Goal: Task Accomplishment & Management: Manage account settings

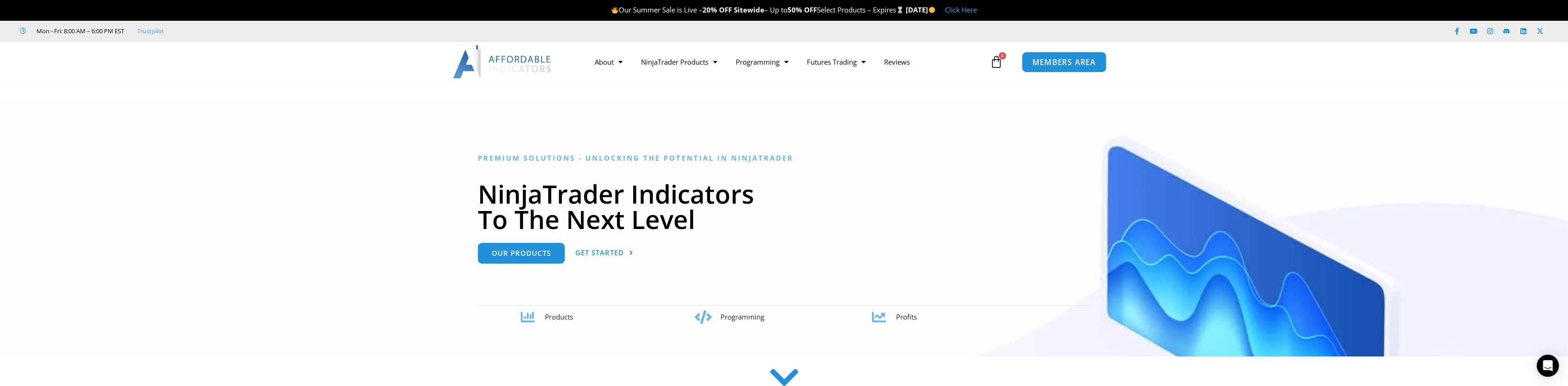
click at [1049, 61] on span "MEMBERS AREA" at bounding box center [1064, 62] width 63 height 8
click at [1054, 62] on span "MEMBERS AREA" at bounding box center [1064, 62] width 63 height 8
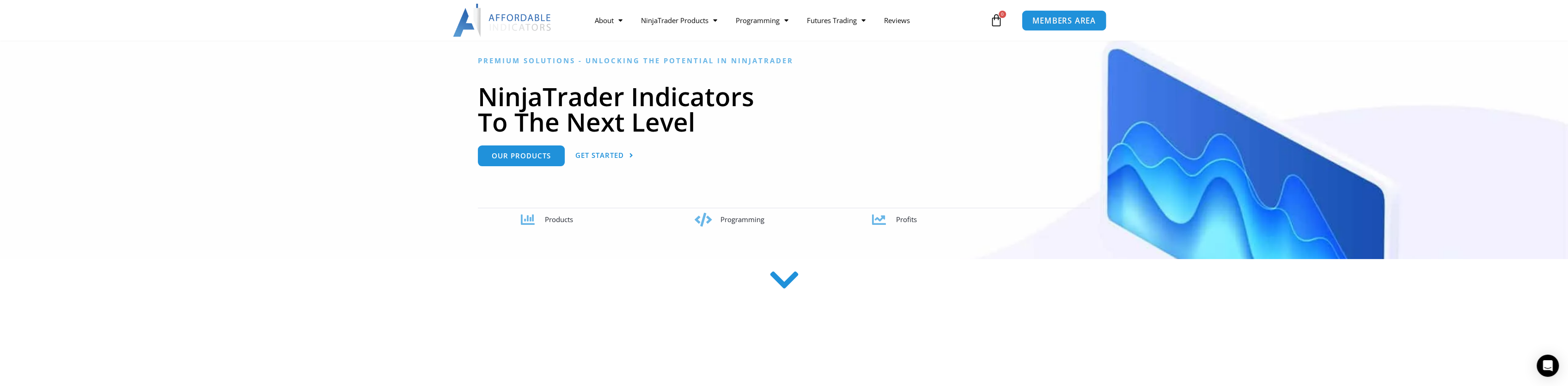
scroll to position [139, 0]
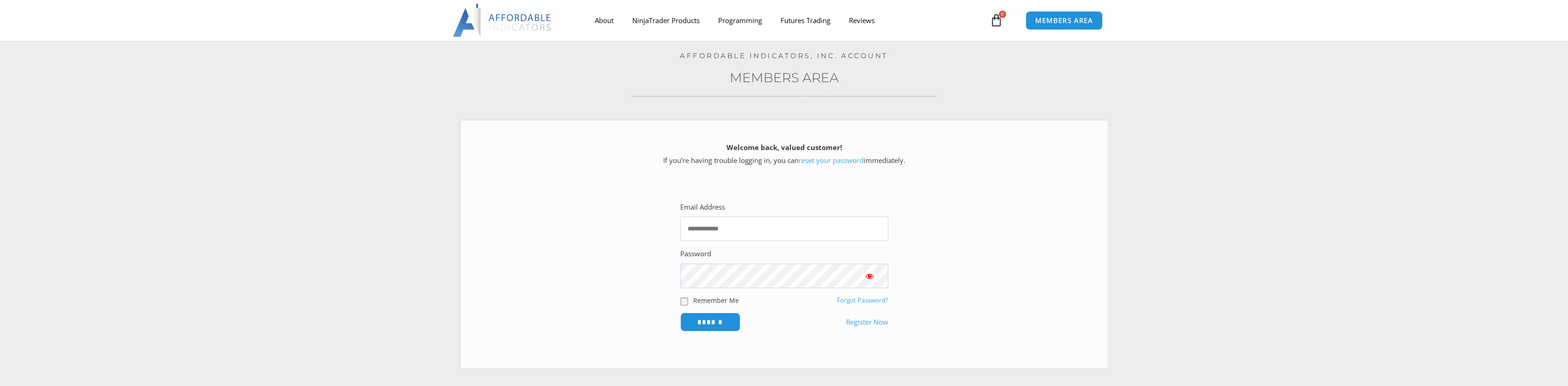
scroll to position [47, 0]
type input "**********"
click at [869, 274] on span "Show password" at bounding box center [869, 276] width 9 height 9
click at [713, 326] on input "******" at bounding box center [710, 323] width 63 height 20
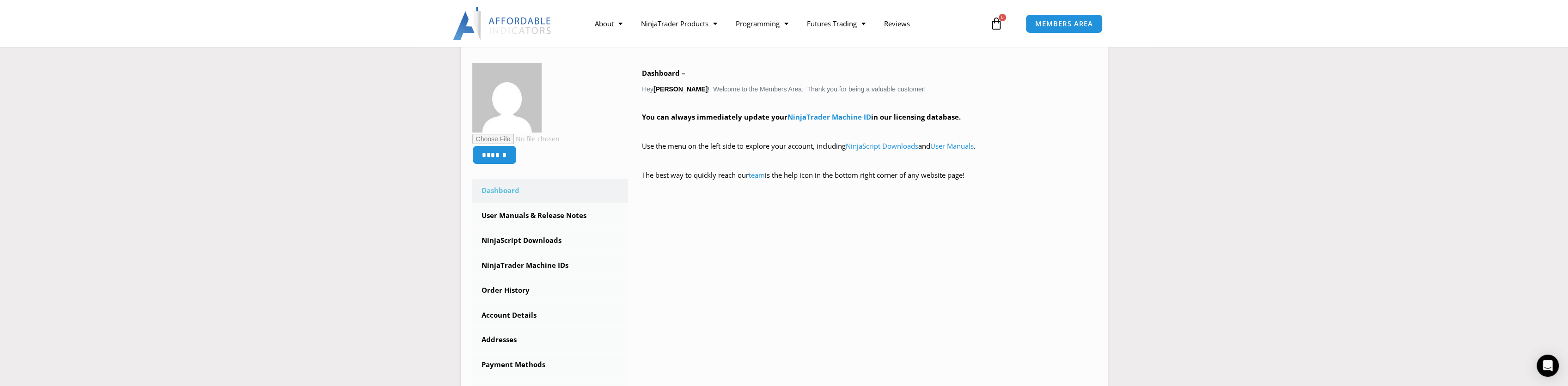
scroll to position [139, 0]
click at [551, 264] on link "NinjaTrader Machine IDs" at bounding box center [550, 265] width 156 height 24
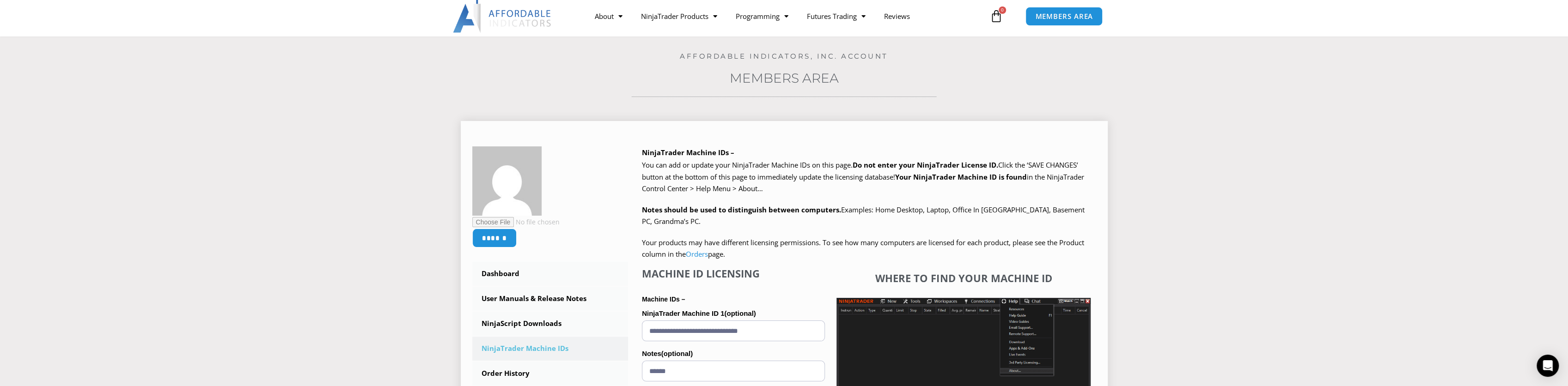
scroll to position [47, 0]
click at [699, 253] on link "Orders" at bounding box center [696, 253] width 22 height 9
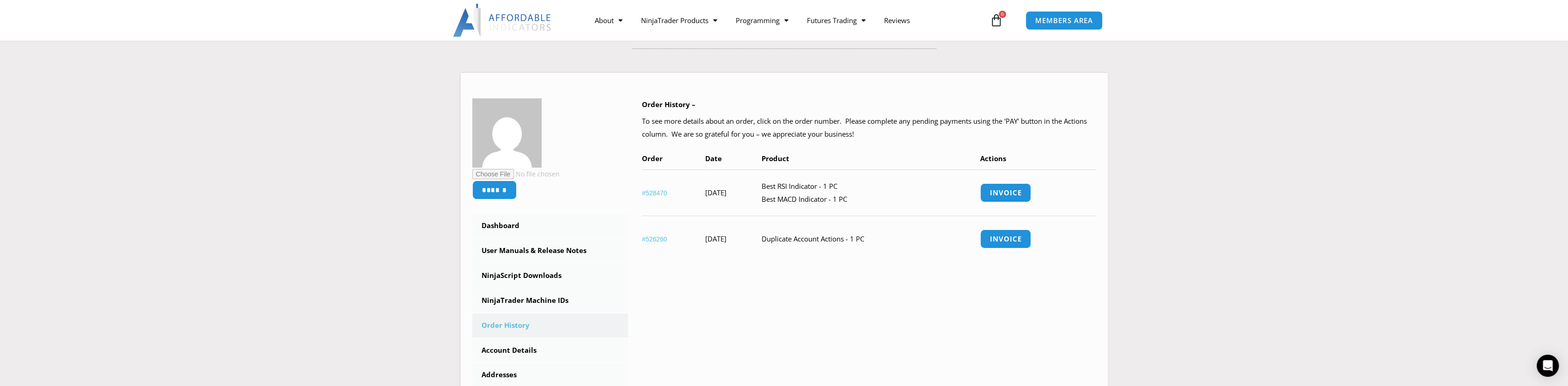
scroll to position [139, 0]
